Goal: Ask a question

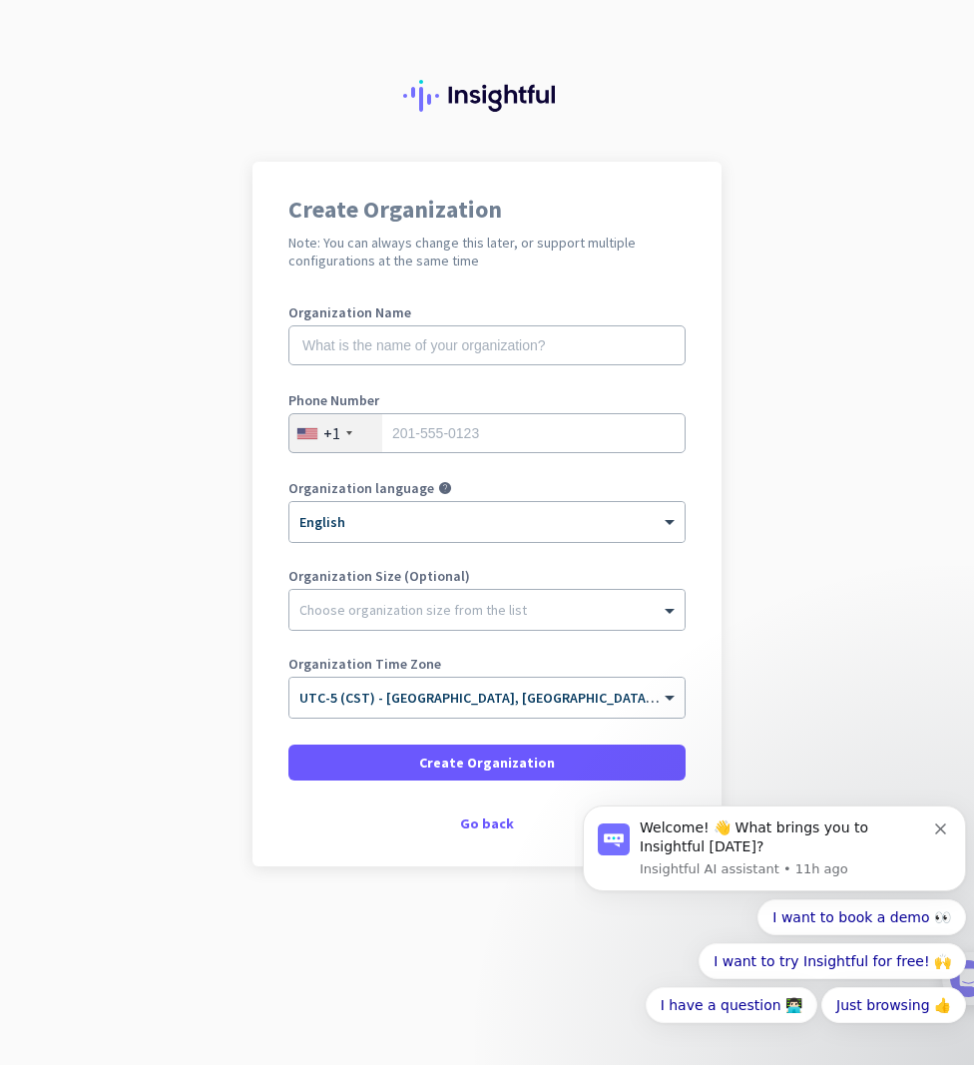
click at [497, 808] on div "Create Organization Note: You can always change this later, or support multiple…" at bounding box center [486, 514] width 469 height 705
click at [502, 827] on div "Go back" at bounding box center [486, 823] width 397 height 14
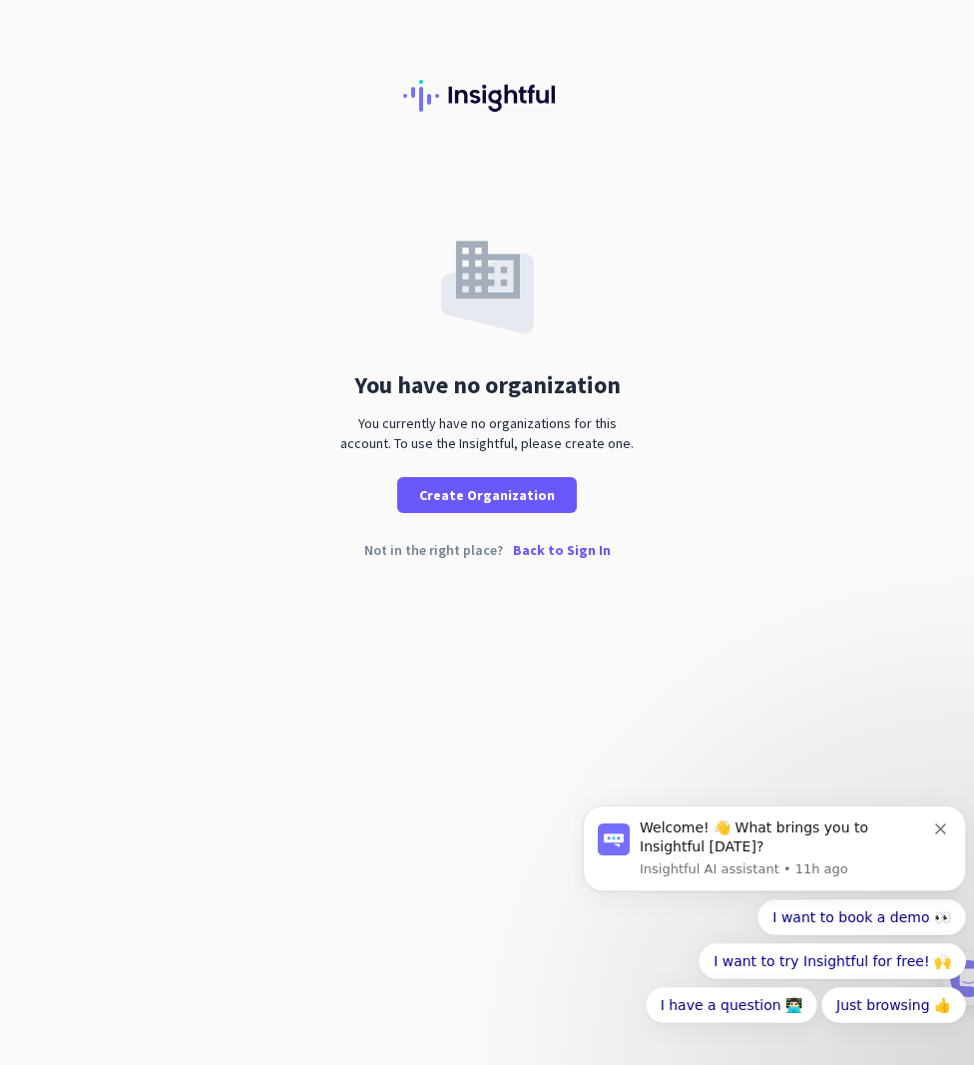
click at [792, 874] on p "Insightful AI assistant • 11h ago" at bounding box center [787, 869] width 295 height 18
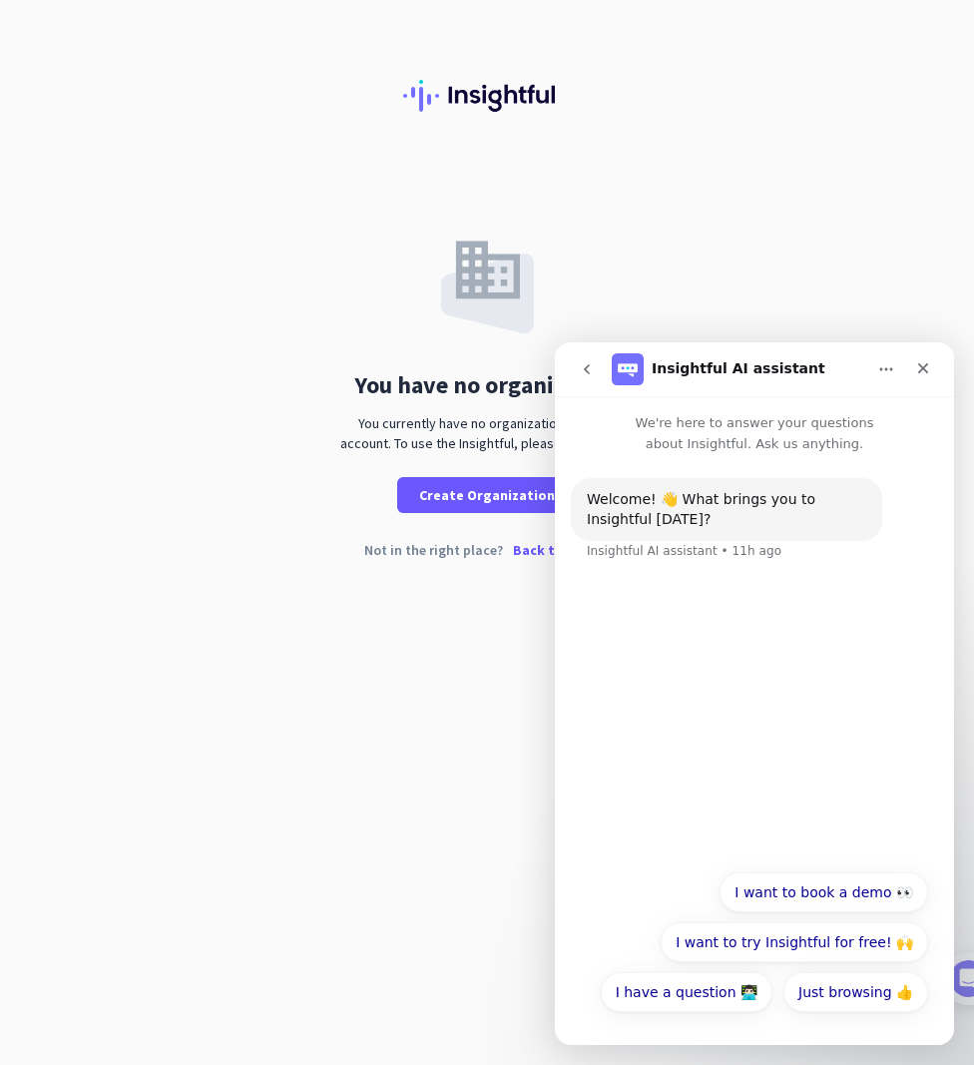
click at [685, 994] on button "I have a question 👨🏻‍💻" at bounding box center [687, 992] width 172 height 40
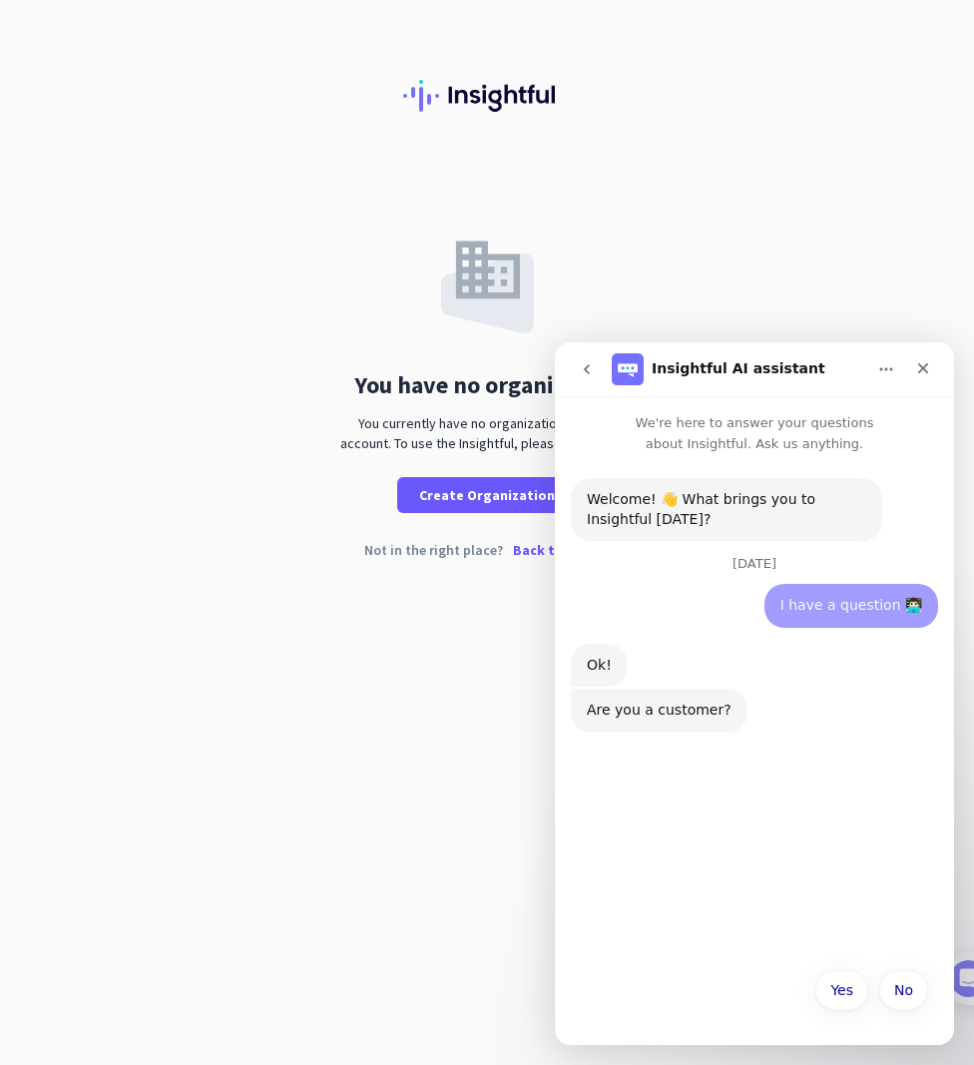
click at [699, 902] on div "Welcome! 👋 What brings you to Insightful [DATE]? Insightful AI assistant • 11h …" at bounding box center [754, 705] width 399 height 503
click at [842, 997] on button "Yes" at bounding box center [841, 990] width 53 height 40
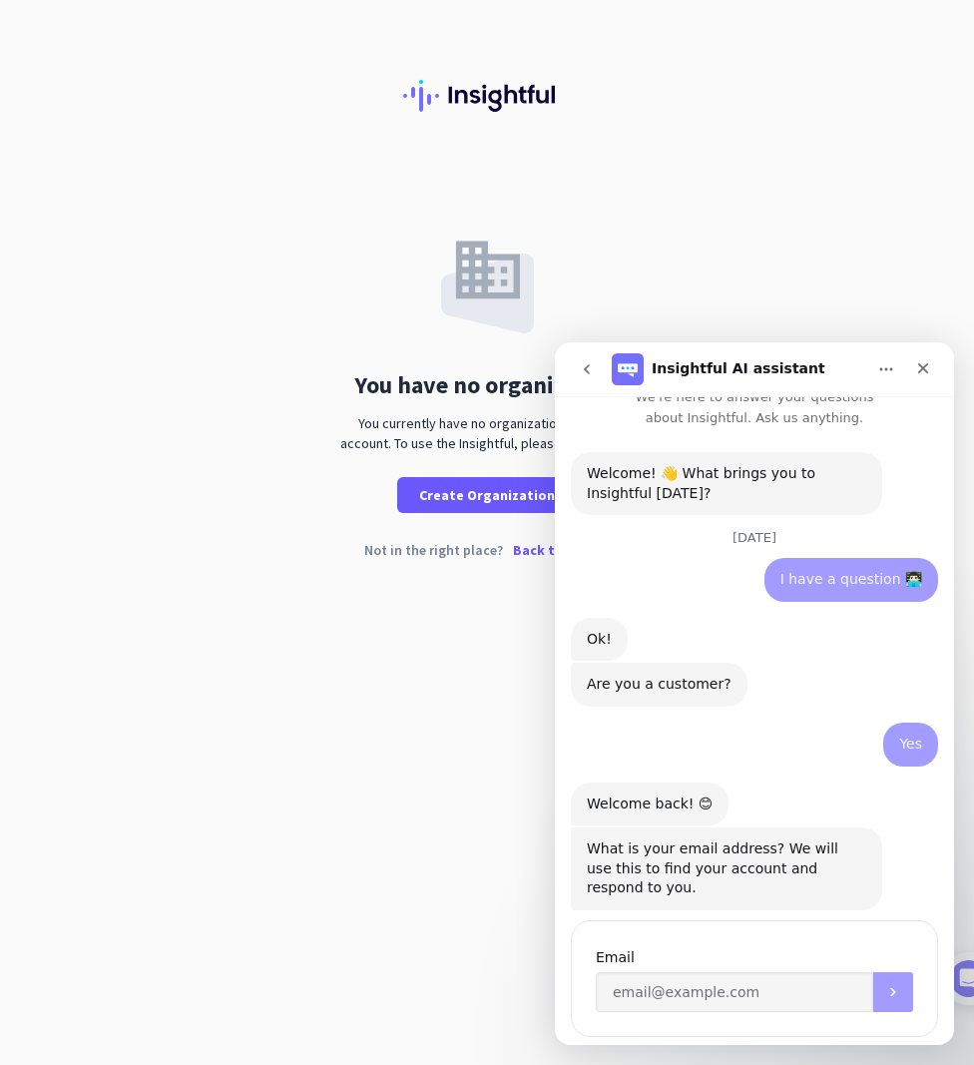
scroll to position [65, 0]
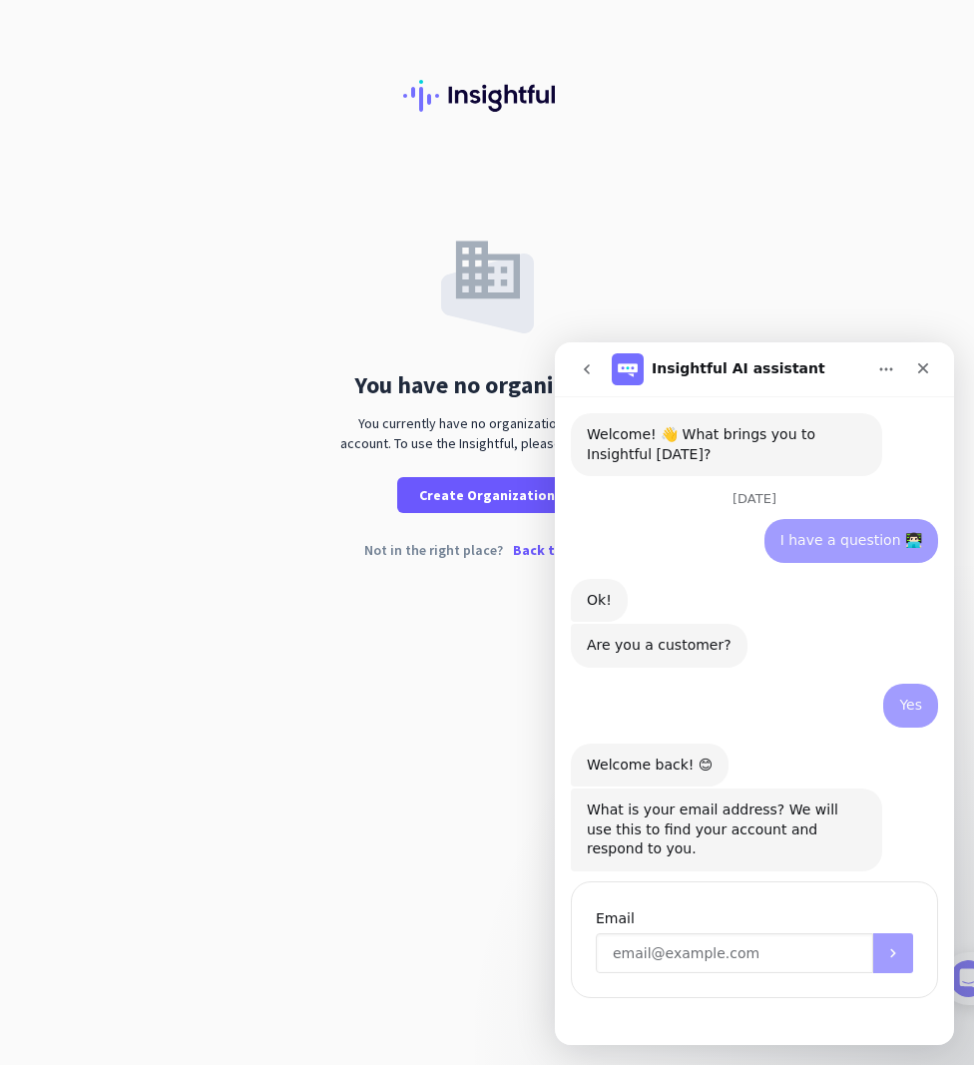
click at [753, 957] on input "Enter your email" at bounding box center [734, 953] width 277 height 40
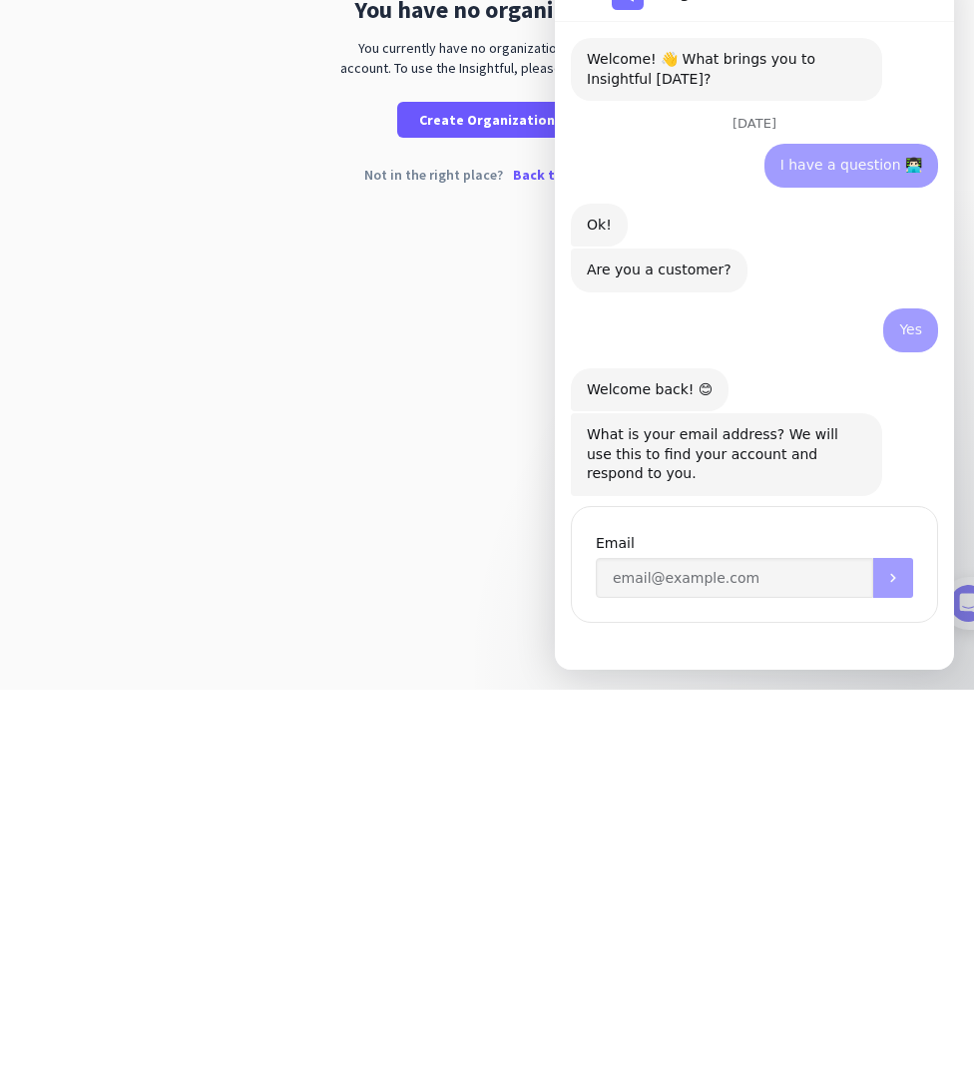
scroll to position [80, 0]
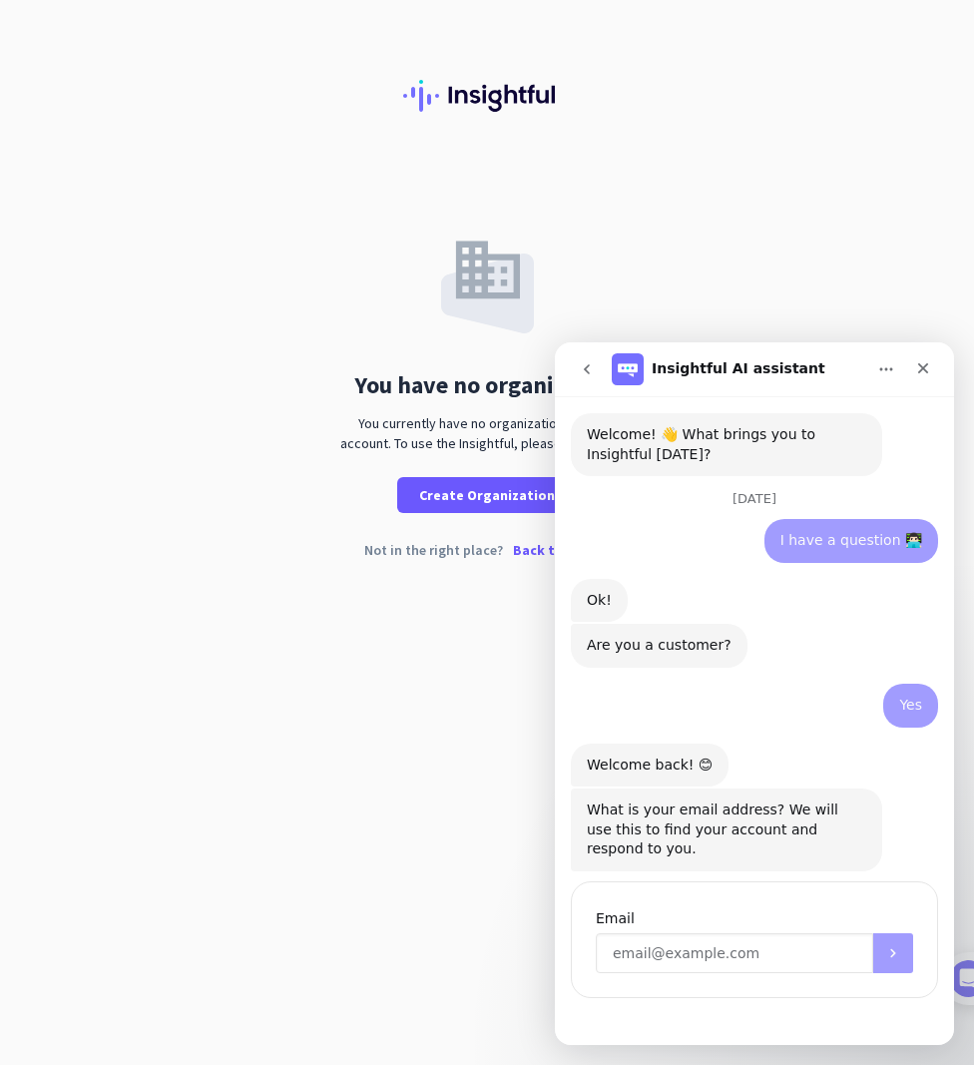
click at [707, 954] on input "Enter your email" at bounding box center [734, 953] width 277 height 40
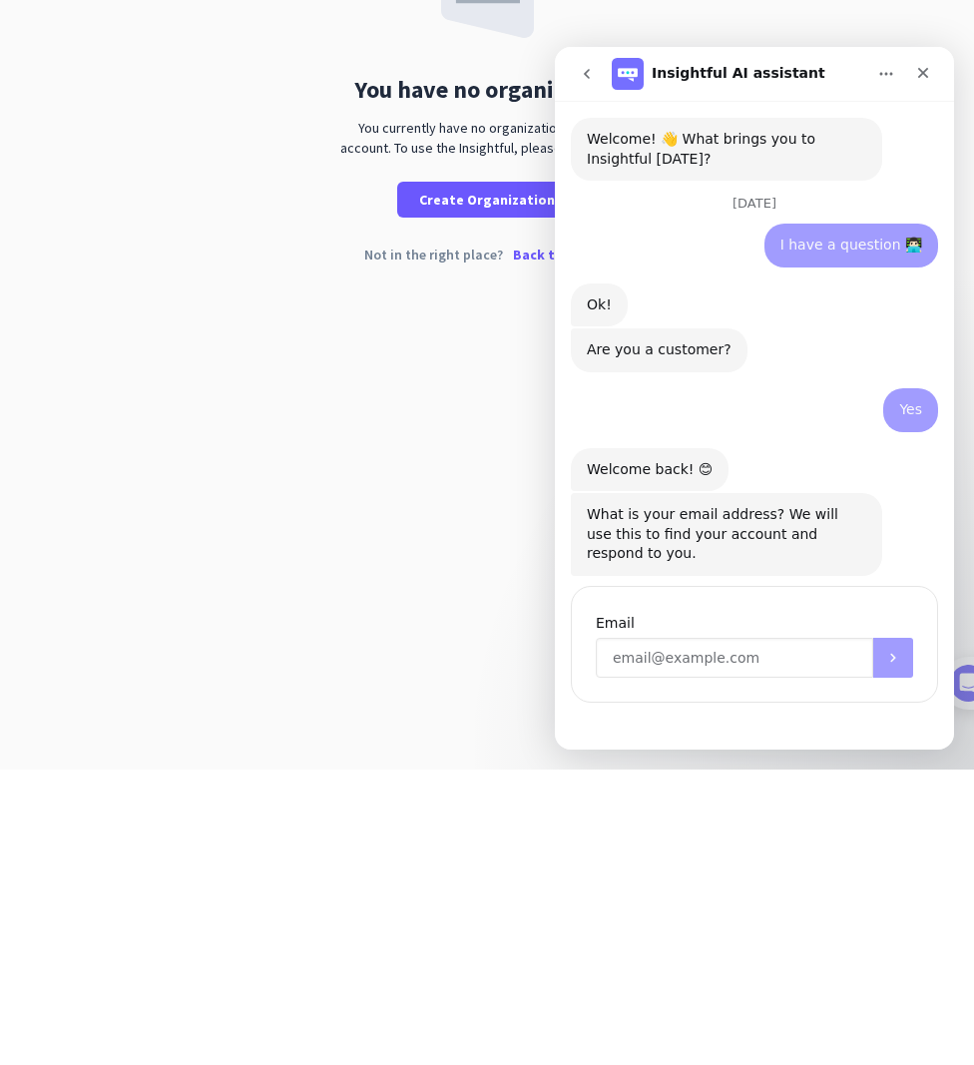
click at [670, 659] on input "Enter your email" at bounding box center [734, 658] width 277 height 40
paste input "[EMAIL_ADDRESS][DOMAIN_NAME]"
type input "[EMAIL_ADDRESS][DOMAIN_NAME]"
click at [912, 669] on button "Submit" at bounding box center [893, 658] width 40 height 40
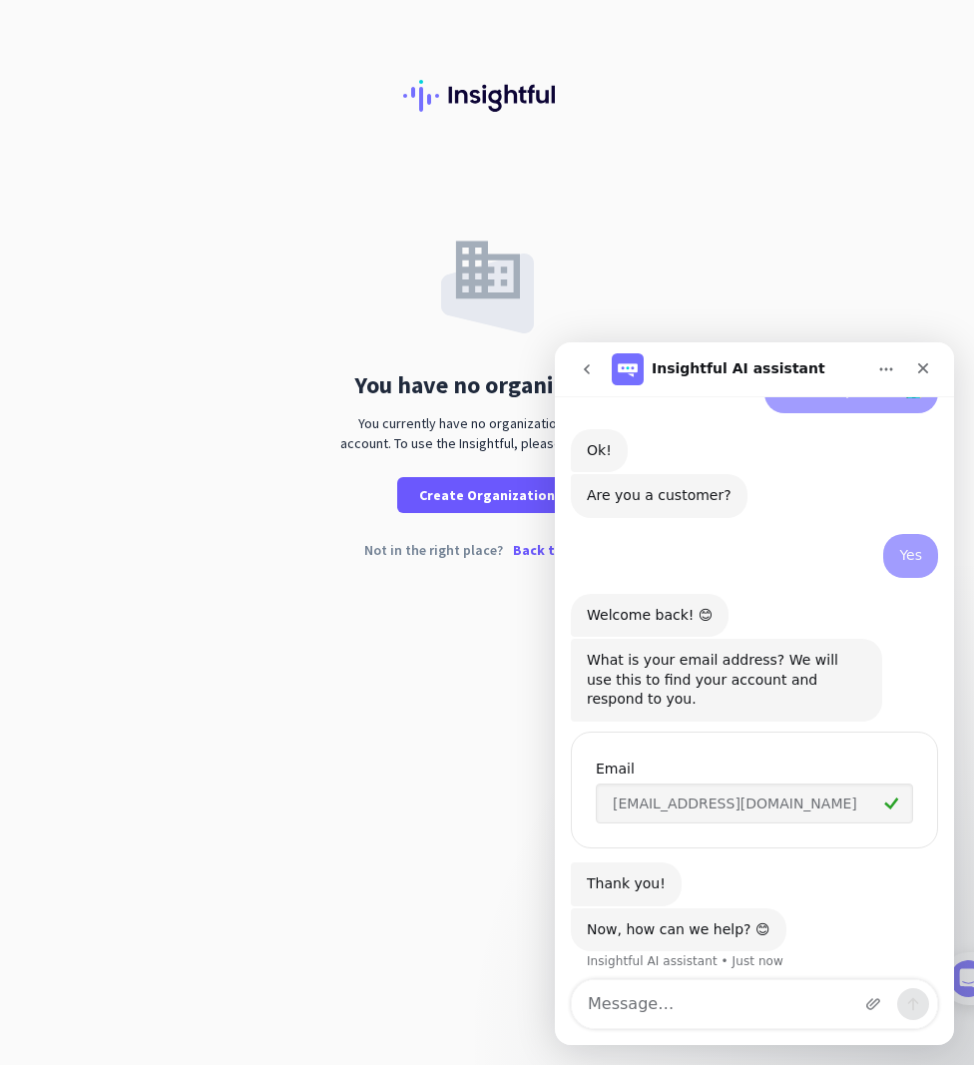
scroll to position [221, 0]
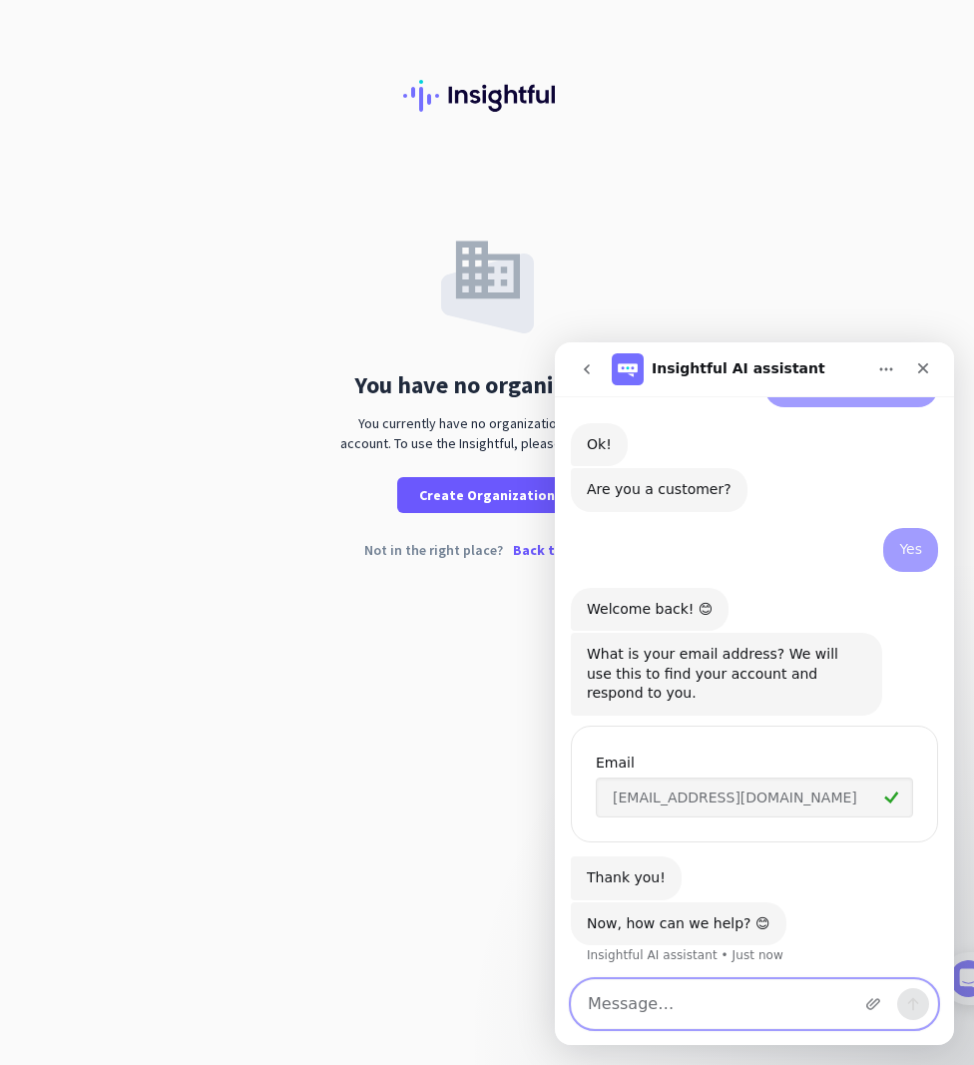
click at [707, 1007] on textarea "Message…" at bounding box center [754, 1004] width 365 height 48
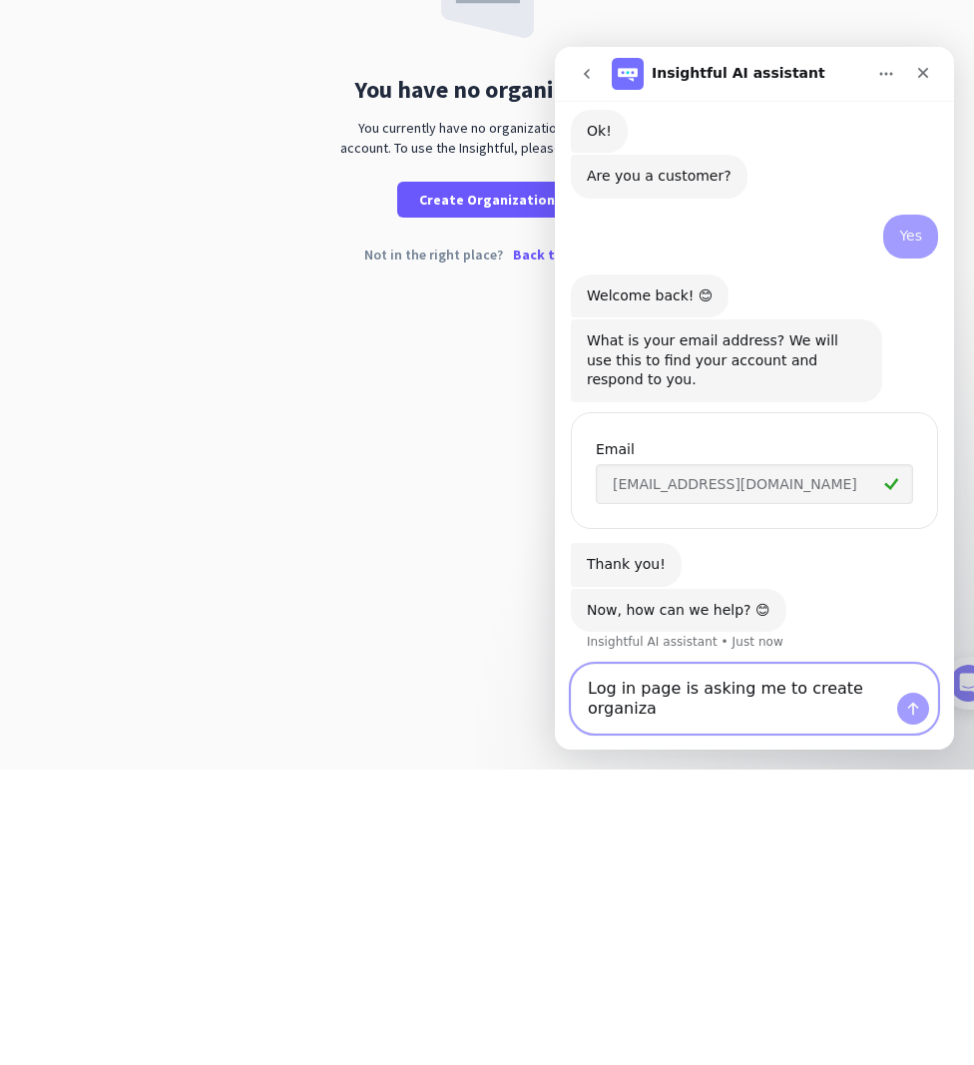
scroll to position [241, 0]
type textarea "Log in page is asking me to create organization"
click at [909, 708] on icon "Send a message…" at bounding box center [913, 709] width 11 height 13
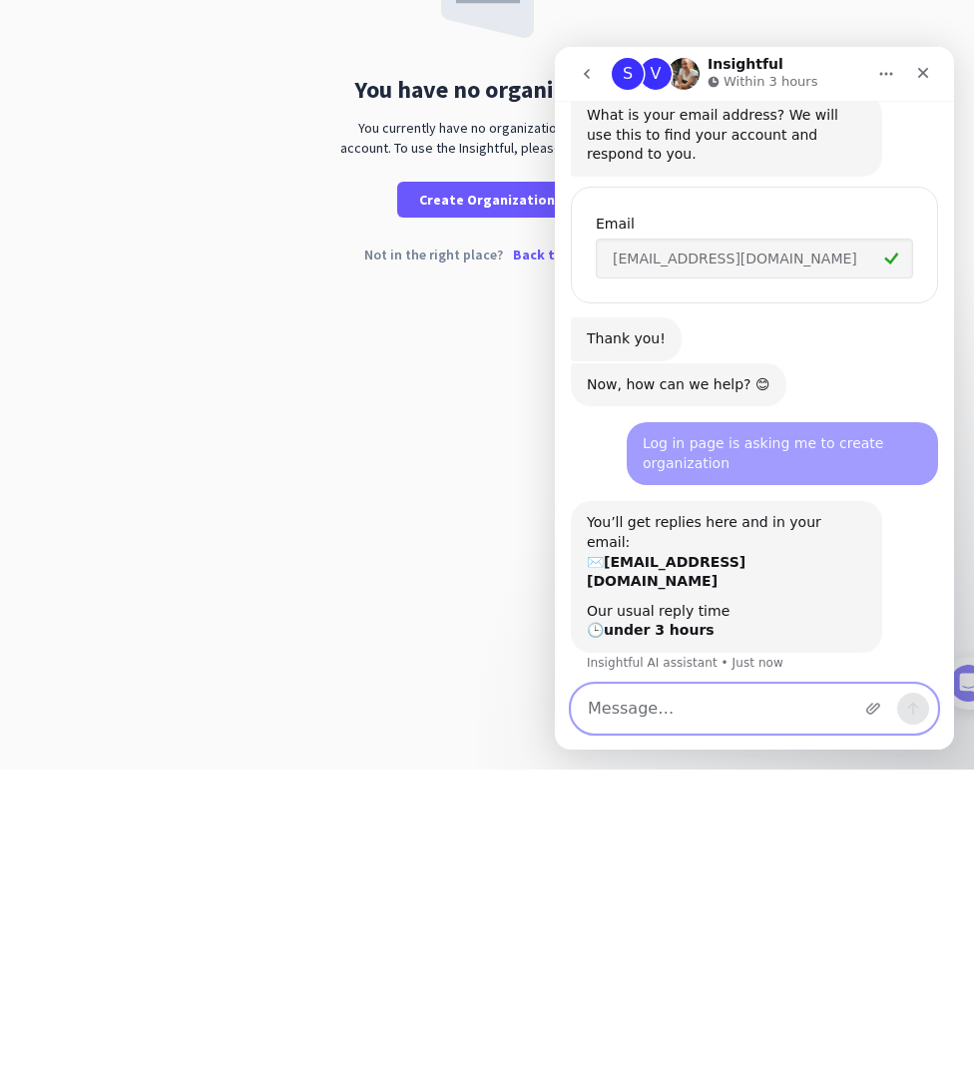
scroll to position [480, 0]
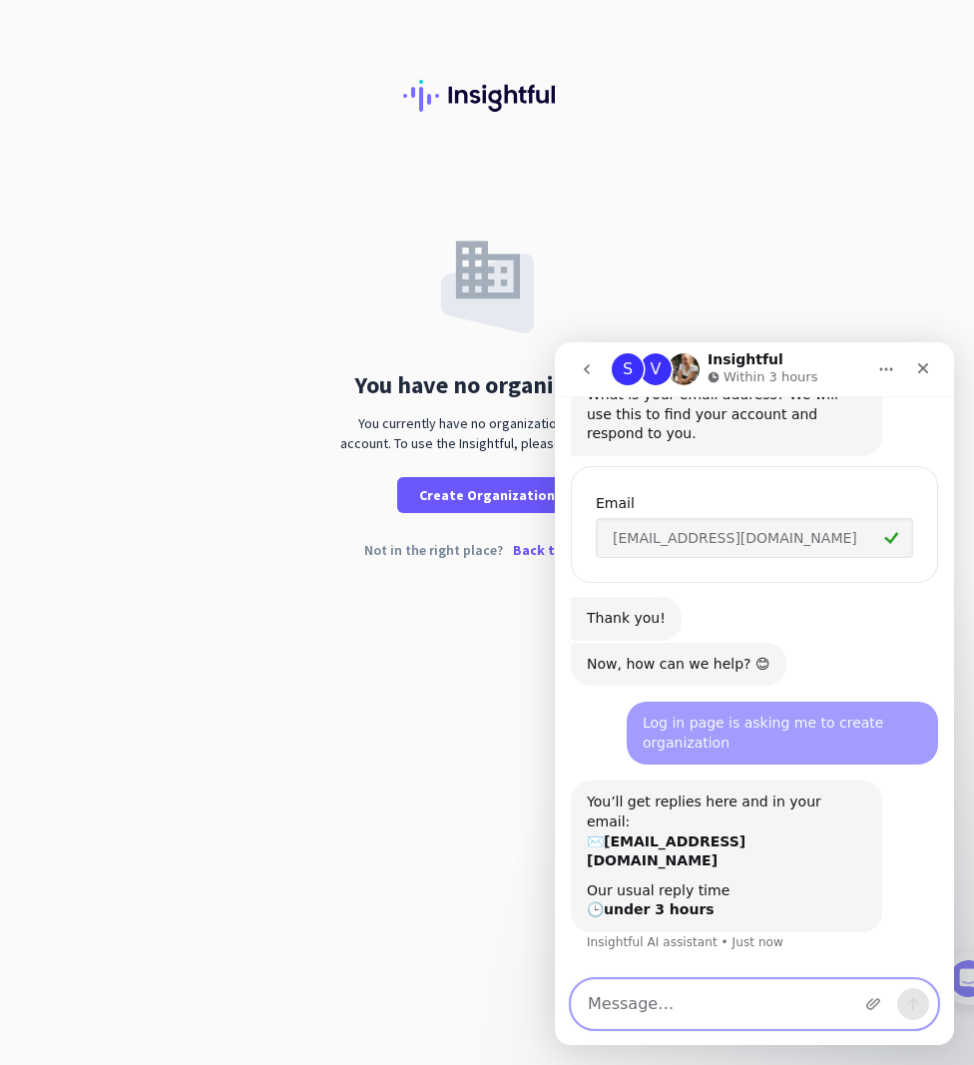
click at [719, 1027] on textarea "Message…" at bounding box center [754, 1004] width 365 height 48
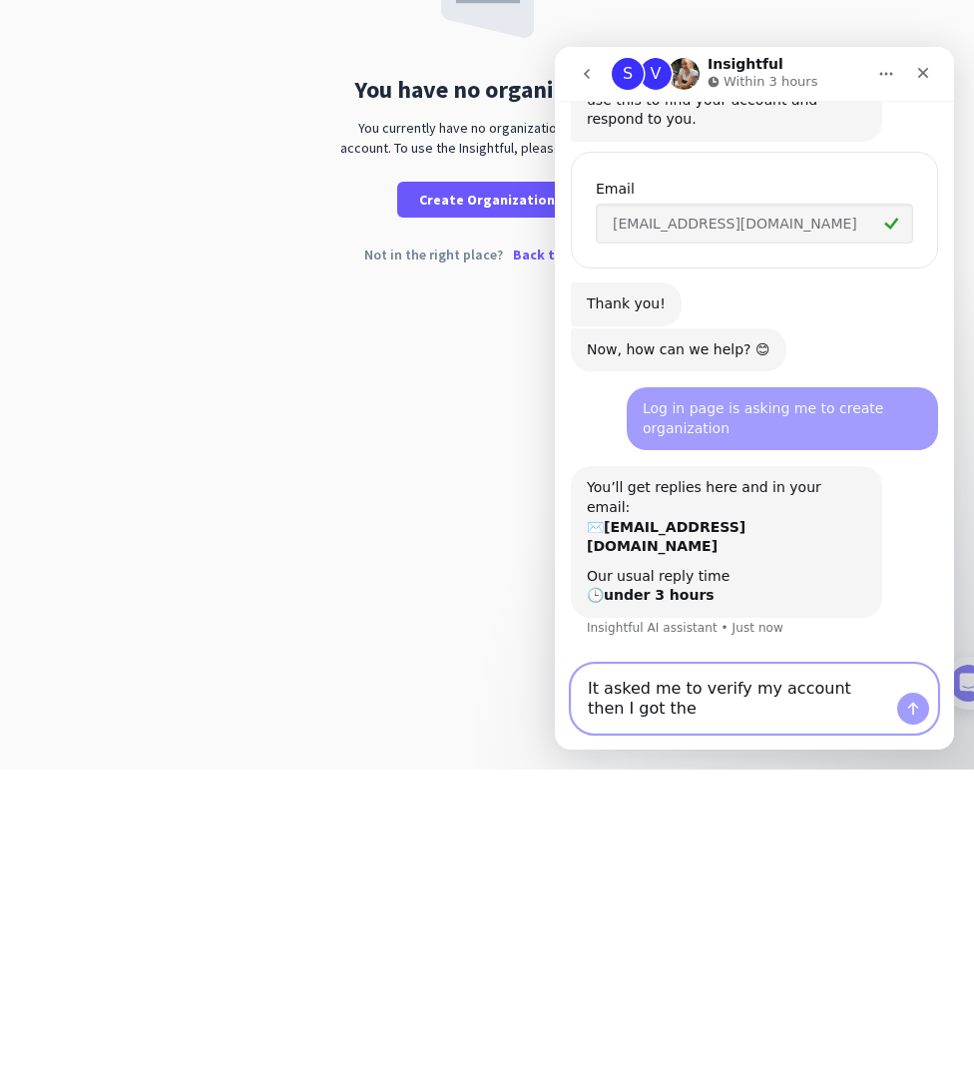
scroll to position [500, 0]
type textarea "It asked me to verify my account then I got the create organization screen"
click at [917, 721] on button "Send a message…" at bounding box center [913, 709] width 32 height 32
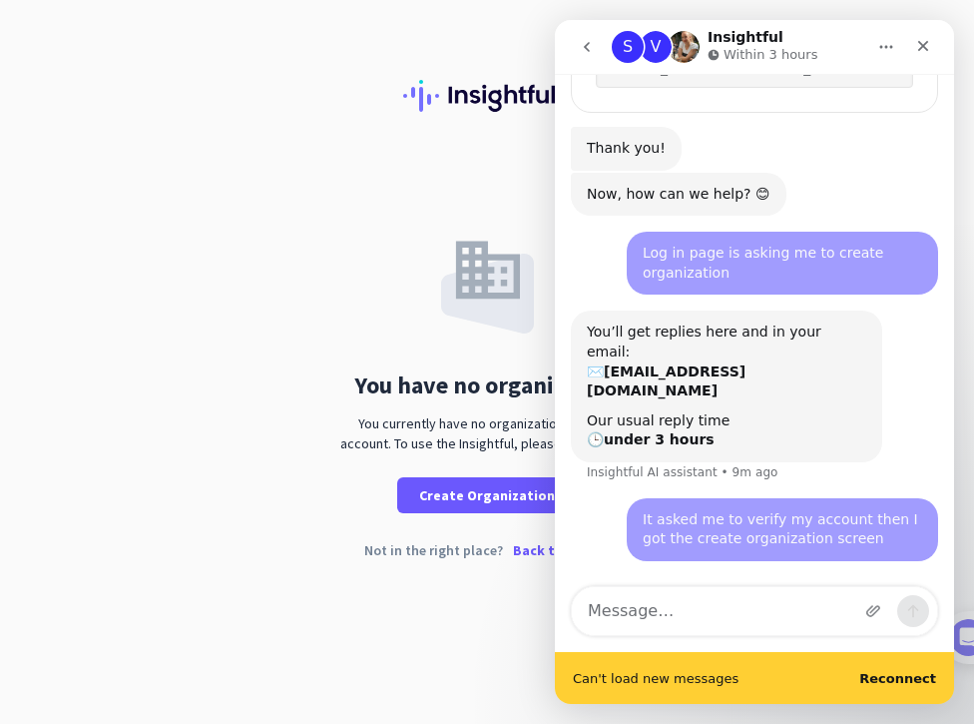
scroll to position [629, 0]
click at [789, 600] on textarea "Message…" at bounding box center [754, 611] width 365 height 48
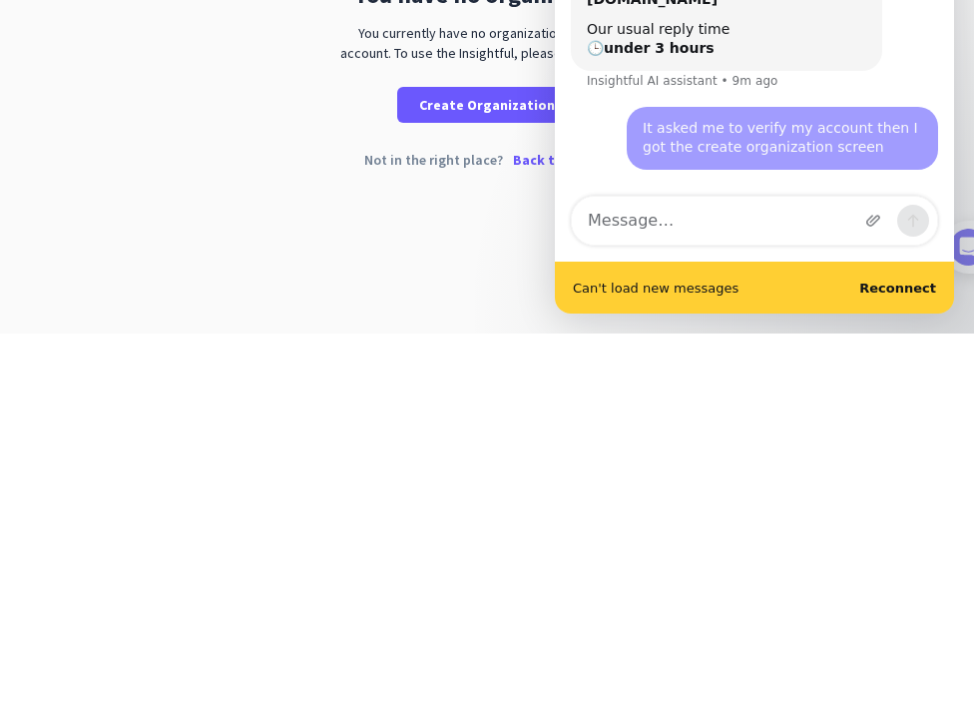
click at [904, 293] on b "Reconnect" at bounding box center [897, 287] width 77 height 15
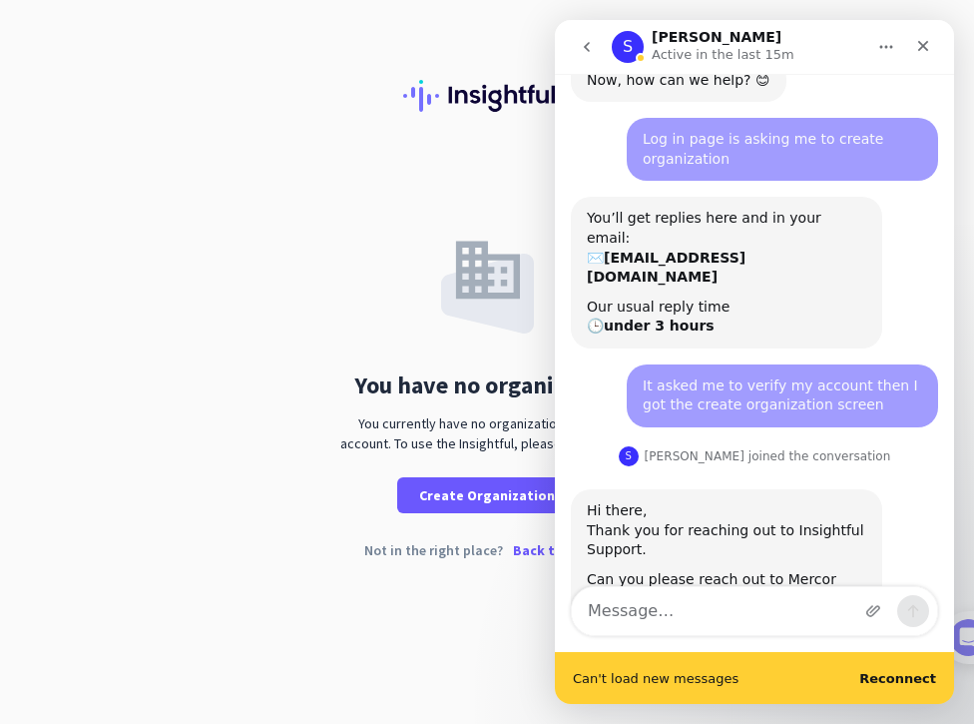
scroll to position [782, 0]
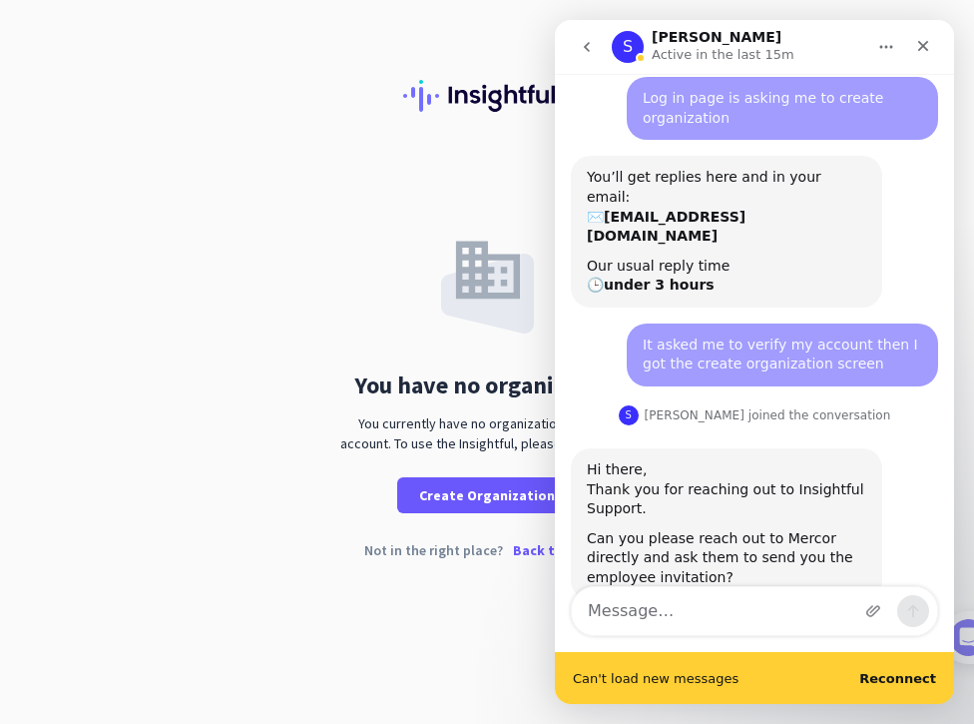
click at [939, 40] on div "Close" at bounding box center [923, 46] width 36 height 36
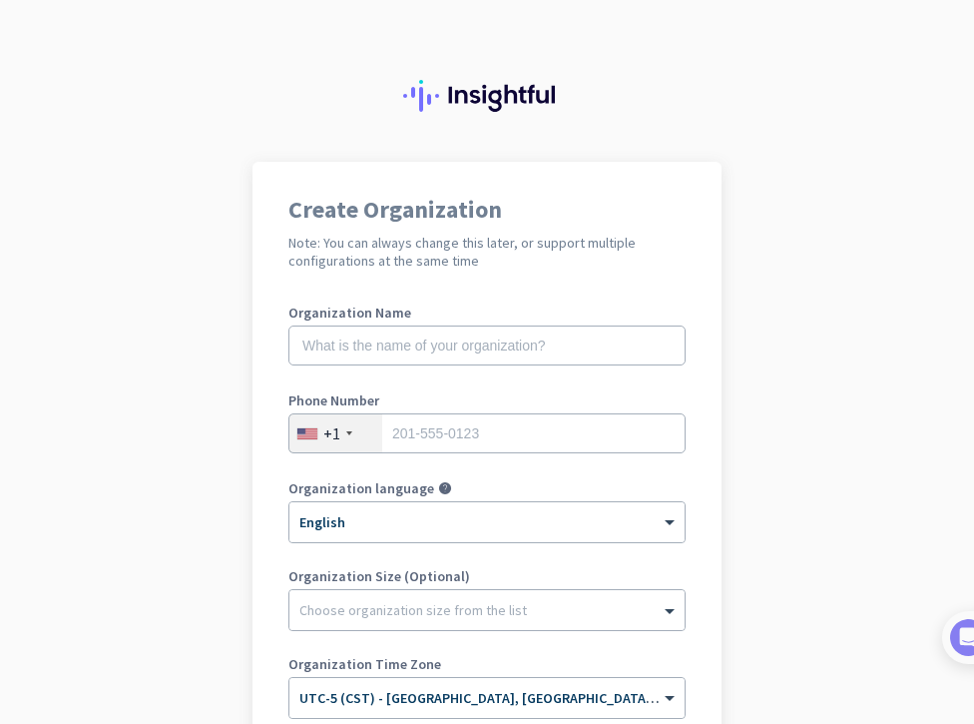
scroll to position [80, 0]
